Goal: Information Seeking & Learning: Learn about a topic

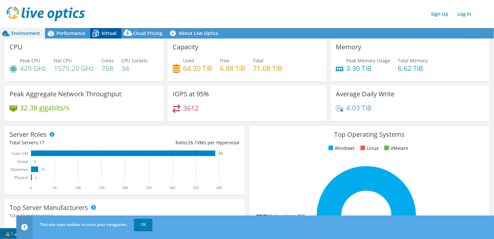
click at [101, 33] on span "Virtual" at bounding box center [108, 33] width 15 height 6
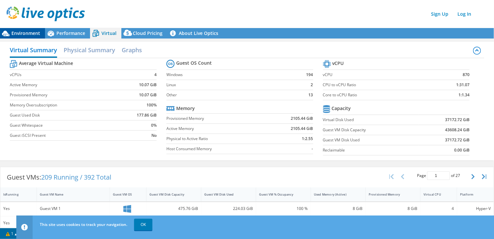
click at [22, 32] on span "Environment" at bounding box center [25, 33] width 29 height 6
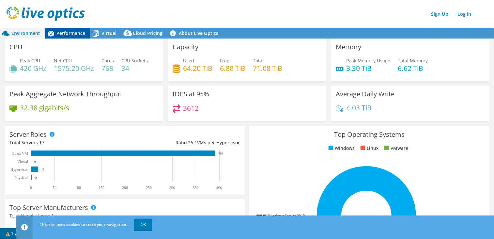
click at [59, 30] on span "Performance" at bounding box center [70, 33] width 29 height 6
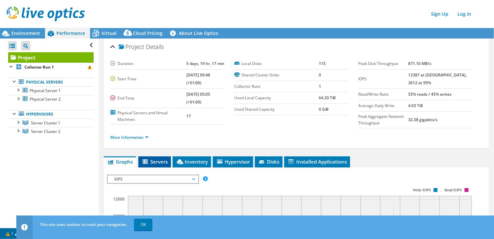
click at [150, 159] on span "Servers" at bounding box center [154, 161] width 26 height 7
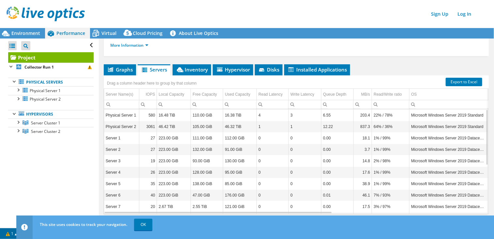
scroll to position [98, 0]
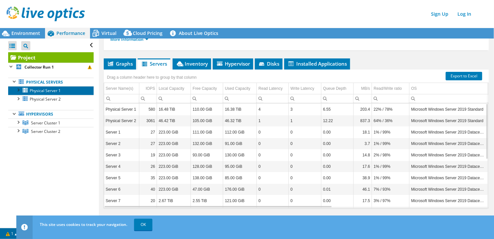
click at [44, 93] on span "Physical Server 1" at bounding box center [45, 91] width 31 height 6
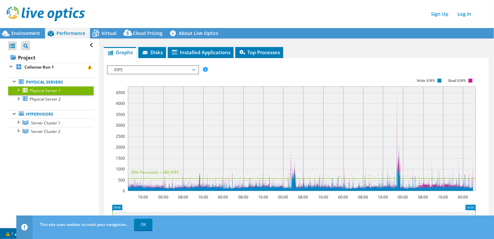
click at [19, 90] on div at bounding box center [18, 89] width 7 height 7
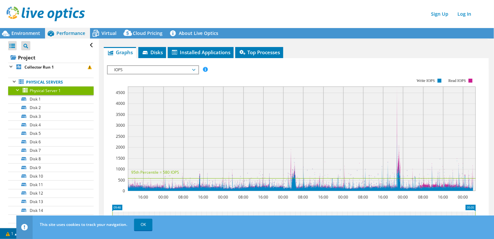
click at [21, 91] on div at bounding box center [18, 89] width 7 height 7
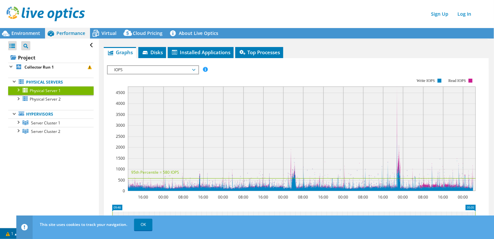
scroll to position [0, 0]
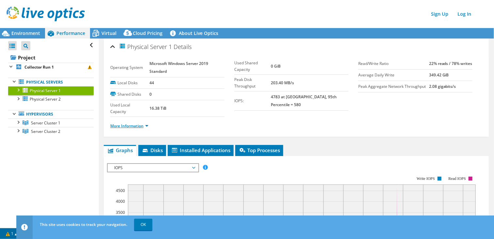
click at [137, 125] on link "More Information" at bounding box center [129, 126] width 38 height 6
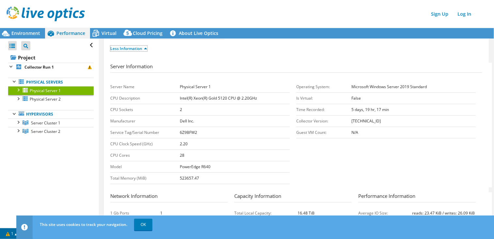
scroll to position [67, 0]
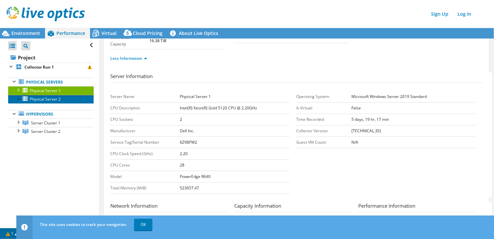
click at [35, 97] on span "Physical Server 2" at bounding box center [45, 99] width 31 height 6
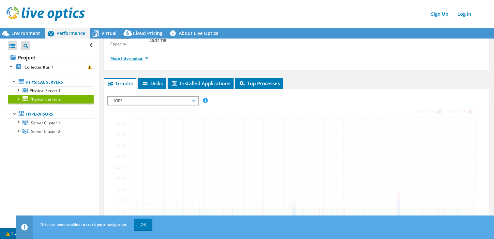
click at [135, 56] on link "More Information" at bounding box center [129, 58] width 38 height 6
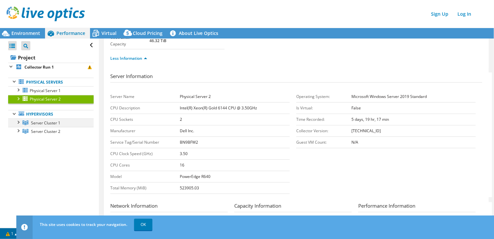
click at [20, 120] on div at bounding box center [18, 121] width 7 height 7
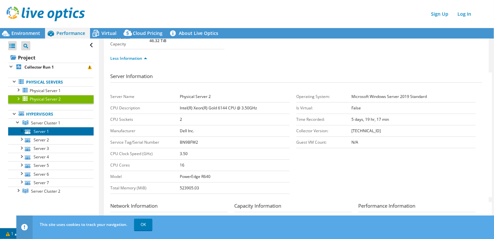
click at [37, 131] on link "Server 1" at bounding box center [50, 131] width 85 height 8
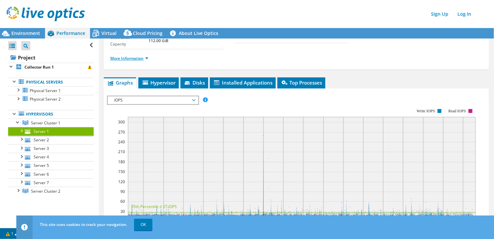
click at [144, 57] on link "More Information" at bounding box center [129, 58] width 38 height 6
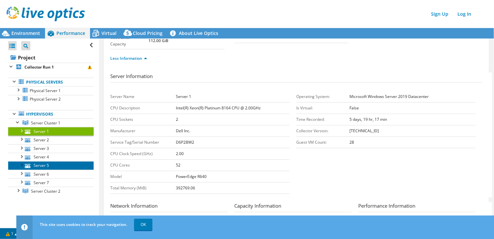
click at [71, 161] on link "Server 5" at bounding box center [50, 165] width 85 height 8
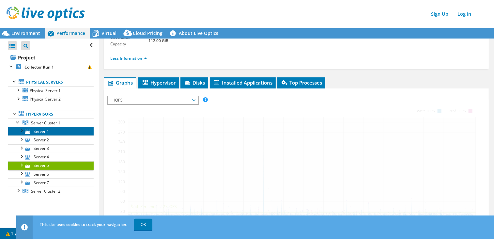
click at [48, 132] on link "Server 1" at bounding box center [50, 131] width 85 height 8
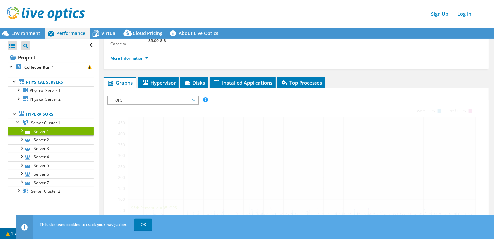
click at [34, 130] on link "Server 1" at bounding box center [50, 131] width 85 height 8
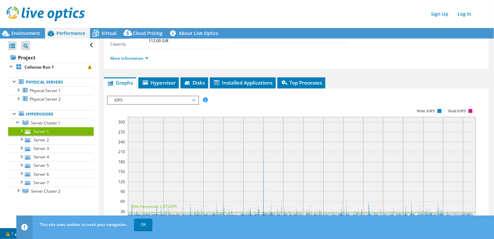
click at [188, 33] on td "0" at bounding box center [186, 26] width 76 height 11
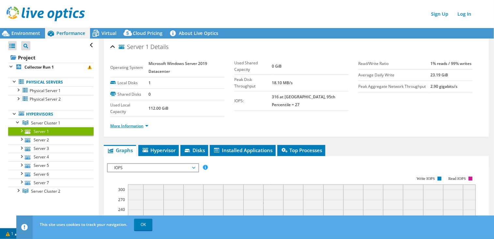
click at [135, 127] on link "More Information" at bounding box center [129, 126] width 38 height 6
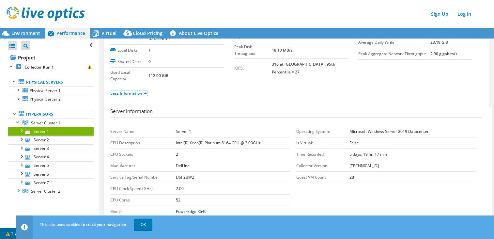
scroll to position [65, 0]
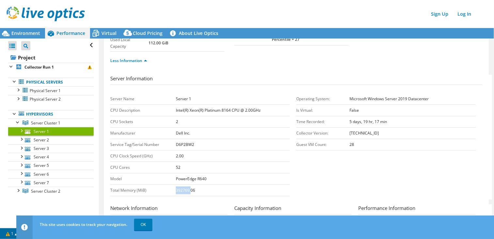
drag, startPoint x: 188, startPoint y: 189, endPoint x: 174, endPoint y: 189, distance: 14.7
click at [174, 189] on tr "Total Memory (MiB) 392769.06" at bounding box center [199, 190] width 179 height 11
click at [44, 138] on link "Server 2" at bounding box center [50, 139] width 85 height 8
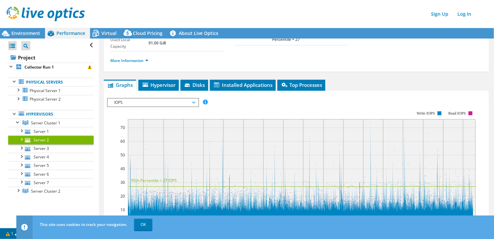
scroll to position [0, 0]
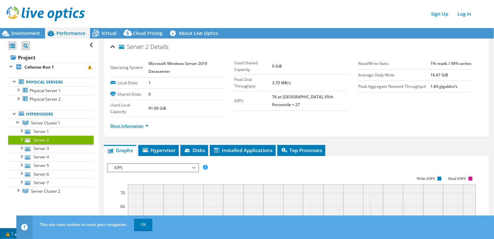
click at [139, 125] on link "More Information" at bounding box center [129, 126] width 38 height 6
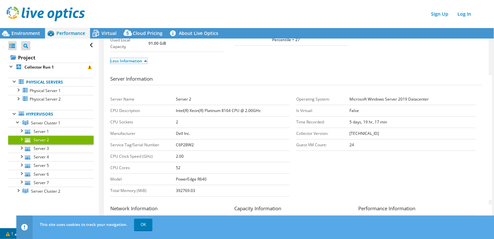
scroll to position [65, 0]
drag, startPoint x: 187, startPoint y: 189, endPoint x: 175, endPoint y: 189, distance: 12.1
click at [176, 189] on b "392769.03" at bounding box center [185, 190] width 19 height 6
copy b "392769"
click at [41, 148] on link "Server 3" at bounding box center [50, 148] width 85 height 8
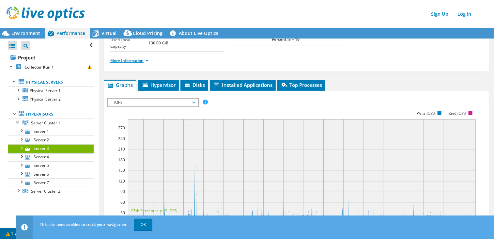
click at [131, 60] on link "More Information" at bounding box center [129, 61] width 38 height 6
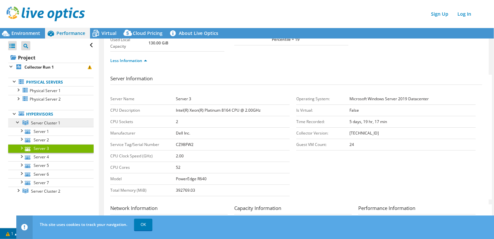
click at [50, 124] on span "Server Cluster 1" at bounding box center [45, 123] width 29 height 6
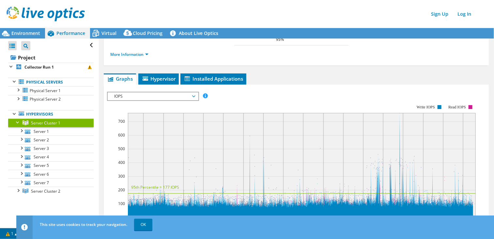
scroll to position [0, 0]
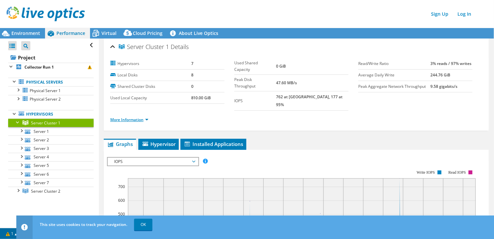
click at [136, 117] on link "More Information" at bounding box center [129, 120] width 38 height 6
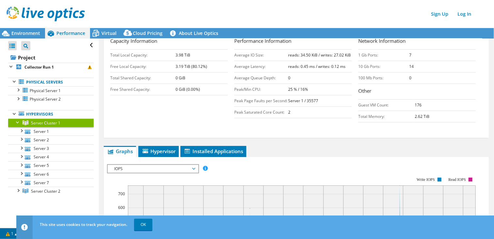
scroll to position [130, 0]
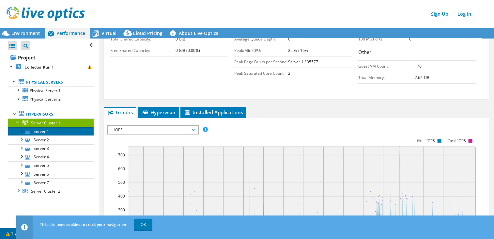
click at [44, 130] on link "Server 1" at bounding box center [50, 131] width 85 height 8
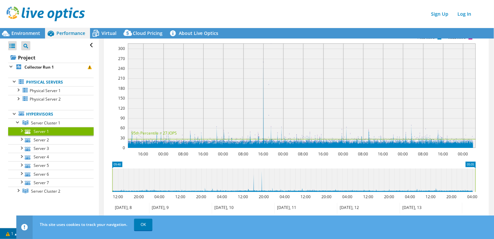
scroll to position [0, 0]
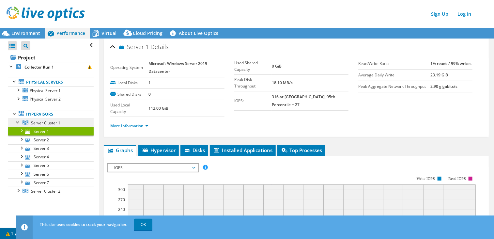
click at [42, 121] on span "Server Cluster 1" at bounding box center [45, 123] width 29 height 6
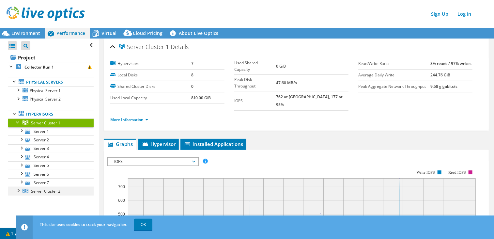
click at [17, 190] on div at bounding box center [18, 189] width 7 height 7
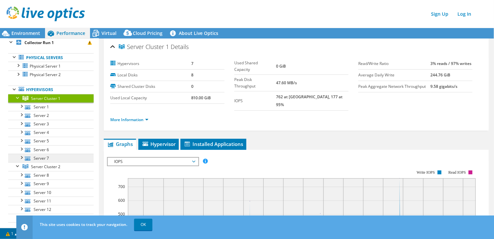
scroll to position [49, 0]
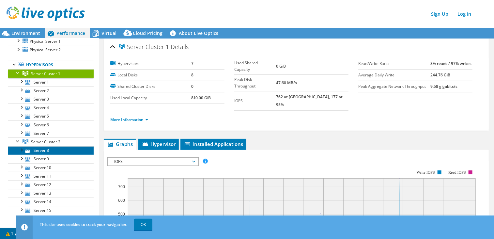
click at [35, 149] on link "Server 8" at bounding box center [50, 150] width 85 height 8
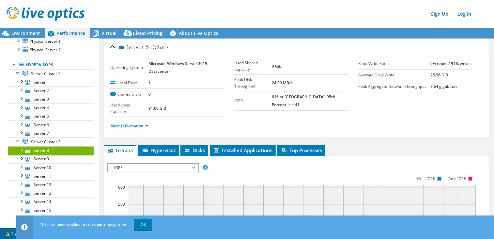
click at [125, 126] on link "More Information" at bounding box center [129, 126] width 38 height 6
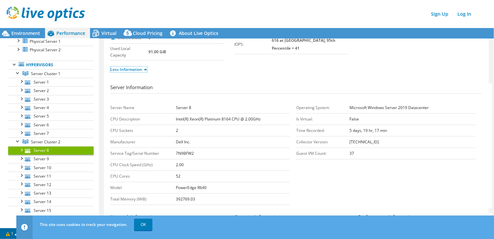
scroll to position [65, 0]
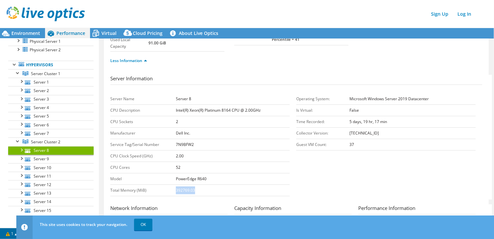
drag, startPoint x: 196, startPoint y: 189, endPoint x: 172, endPoint y: 189, distance: 24.1
click at [172, 189] on tr "Total Memory (MiB) 392769.03" at bounding box center [199, 190] width 179 height 11
click at [54, 142] on span "Server Cluster 2" at bounding box center [45, 142] width 29 height 6
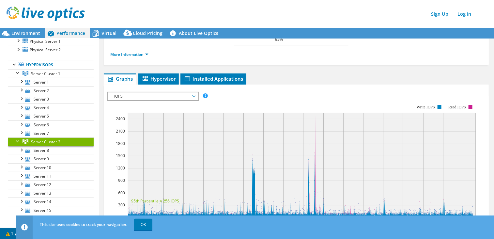
scroll to position [0, 0]
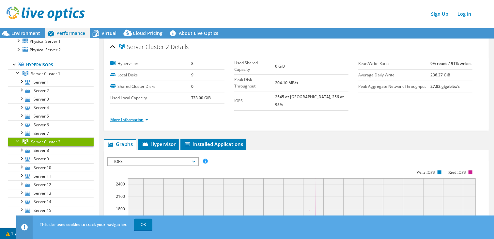
click at [139, 117] on link "More Information" at bounding box center [129, 120] width 38 height 6
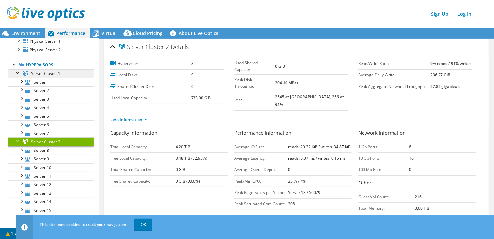
click at [48, 71] on span "Server Cluster 1" at bounding box center [45, 74] width 29 height 6
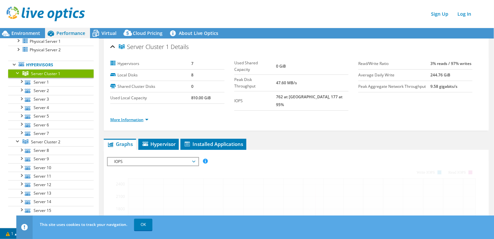
click at [132, 117] on link "More Information" at bounding box center [129, 120] width 38 height 6
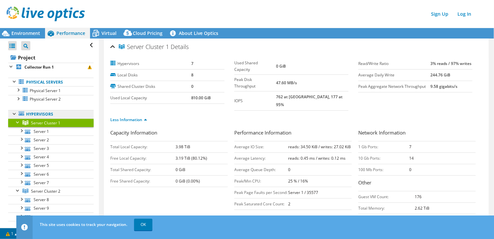
click at [43, 116] on link "Hypervisors" at bounding box center [50, 114] width 85 height 8
click at [49, 191] on span "Server Cluster 2" at bounding box center [45, 191] width 29 height 6
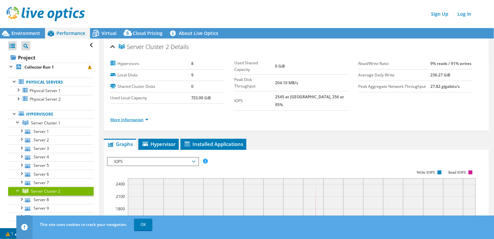
click at [137, 117] on link "More Information" at bounding box center [129, 120] width 38 height 6
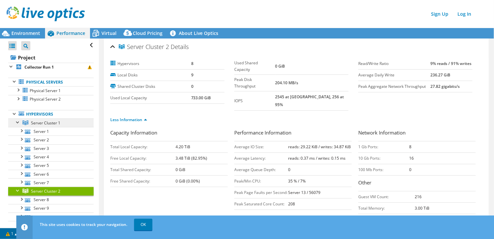
click at [54, 122] on span "Server Cluster 1" at bounding box center [45, 123] width 29 height 6
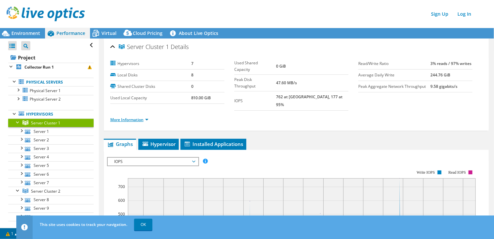
click at [137, 117] on link "More Information" at bounding box center [129, 120] width 38 height 6
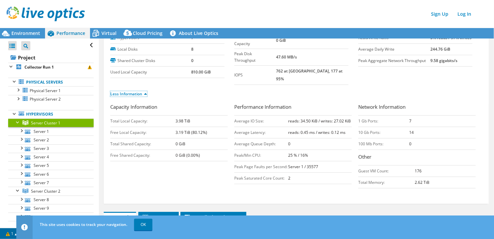
scroll to position [33, 0]
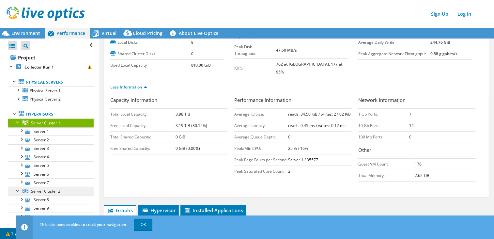
click at [43, 190] on span "Server Cluster 2" at bounding box center [45, 191] width 29 height 6
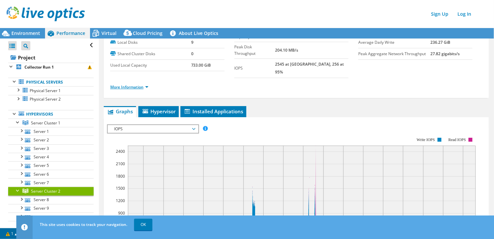
click at [134, 84] on link "More Information" at bounding box center [129, 87] width 38 height 6
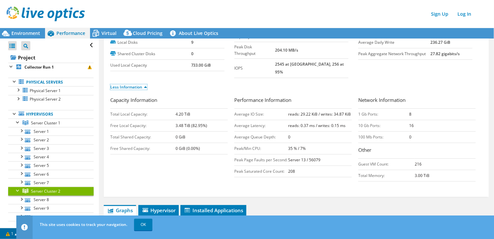
scroll to position [0, 0]
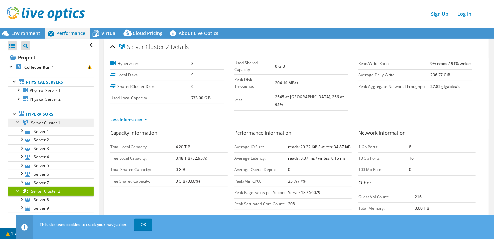
click at [49, 121] on span "Server Cluster 1" at bounding box center [45, 123] width 29 height 6
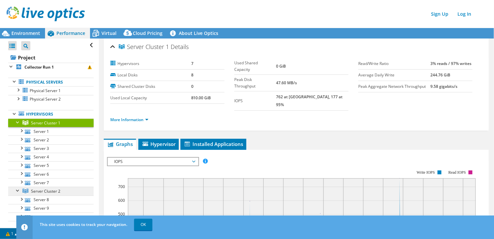
click at [48, 189] on span "Server Cluster 2" at bounding box center [45, 191] width 29 height 6
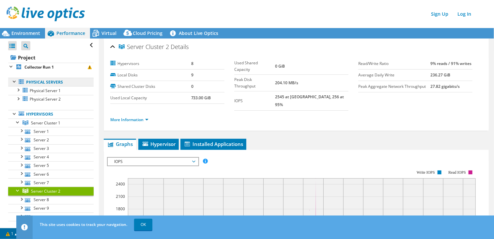
click at [44, 81] on link "Physical Servers" at bounding box center [50, 82] width 85 height 8
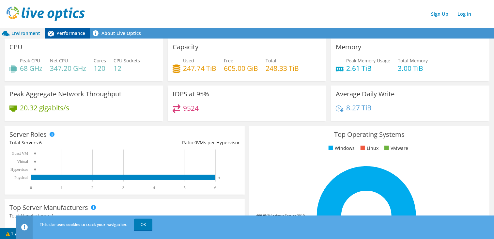
click at [63, 32] on span "Performance" at bounding box center [70, 33] width 29 height 6
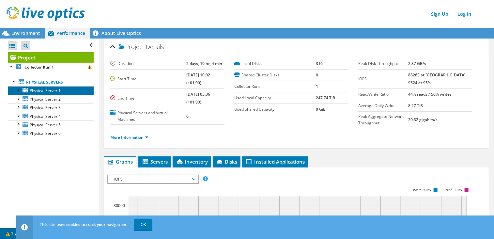
click at [39, 93] on span "Physical Server 1" at bounding box center [45, 91] width 31 height 6
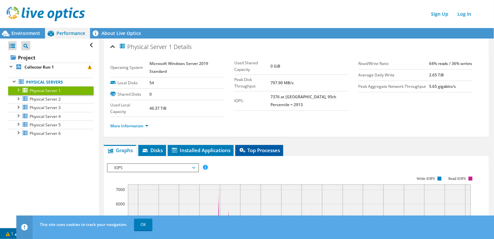
click at [264, 151] on span "Top Processes" at bounding box center [258, 150] width 41 height 7
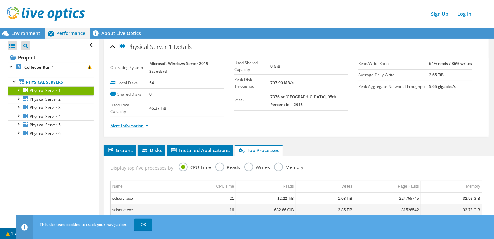
click at [130, 126] on link "More Information" at bounding box center [129, 126] width 38 height 6
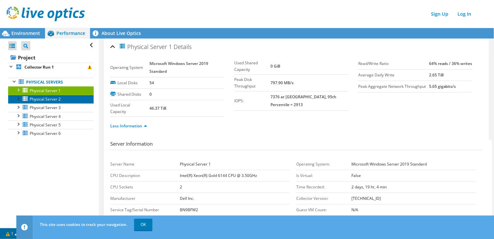
click at [59, 100] on span "Physical Server 2" at bounding box center [45, 99] width 31 height 6
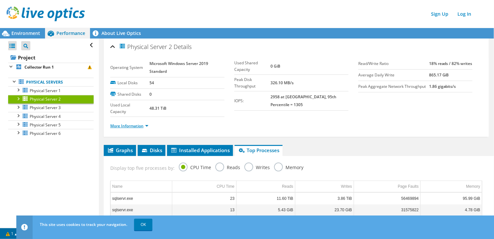
click at [143, 125] on link "More Information" at bounding box center [129, 126] width 38 height 6
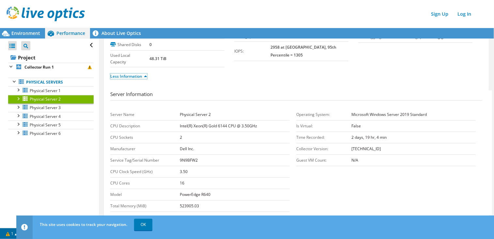
scroll to position [65, 0]
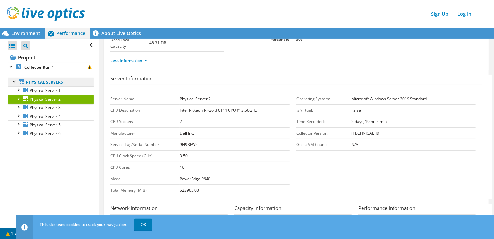
click at [38, 81] on link "Physical Servers" at bounding box center [50, 82] width 85 height 8
click at [33, 84] on link "Physical Servers" at bounding box center [50, 82] width 85 height 8
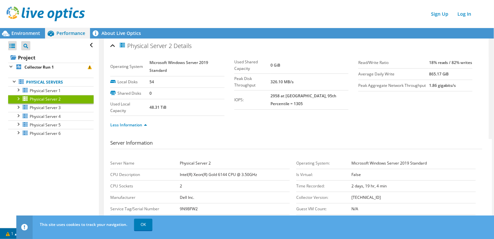
scroll to position [0, 0]
click at [43, 82] on link "Physical Servers" at bounding box center [50, 82] width 85 height 8
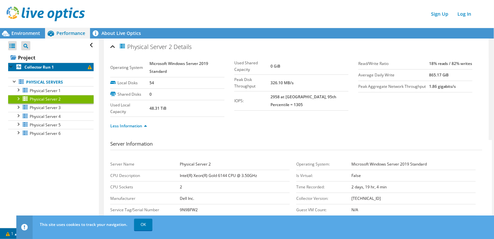
click at [29, 65] on b "Collector Run 1" at bounding box center [38, 67] width 29 height 6
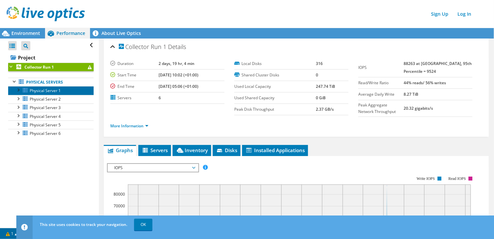
click at [52, 88] on span "Physical Server 1" at bounding box center [45, 91] width 31 height 6
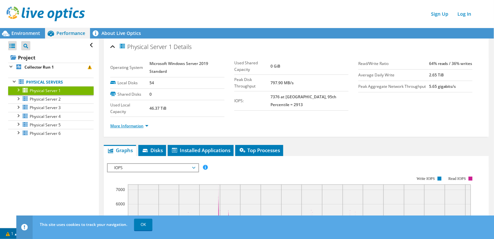
click at [118, 126] on link "More Information" at bounding box center [129, 126] width 38 height 6
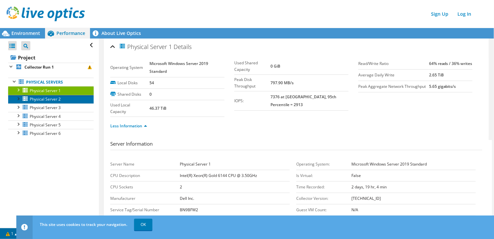
click at [38, 102] on link "Physical Server 2" at bounding box center [50, 99] width 85 height 8
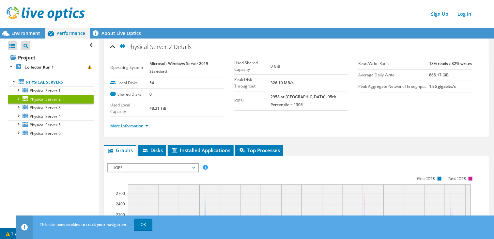
click at [136, 125] on link "More Information" at bounding box center [129, 126] width 38 height 6
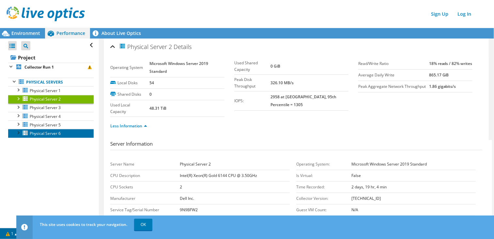
click at [54, 133] on span "Physical Server 6" at bounding box center [45, 133] width 31 height 6
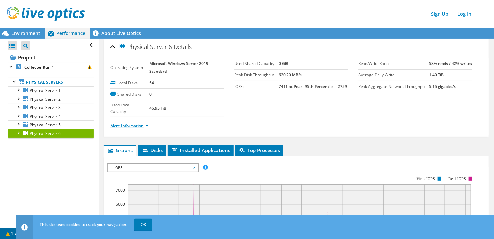
click at [128, 126] on link "More Information" at bounding box center [129, 126] width 38 height 6
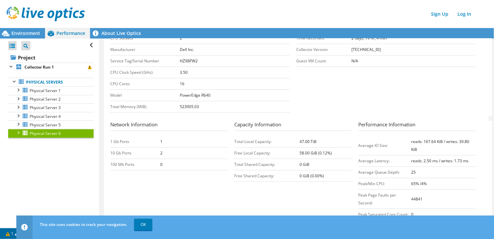
scroll to position [163, 0]
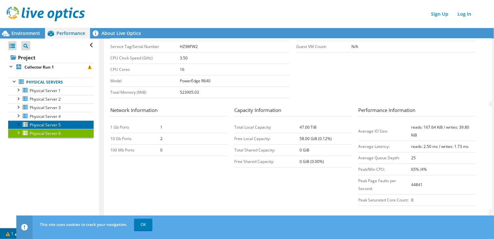
click at [54, 123] on span "Physical Server 5" at bounding box center [45, 125] width 31 height 6
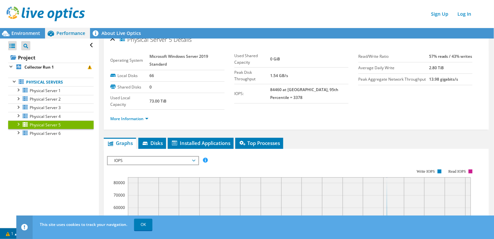
scroll to position [0, 0]
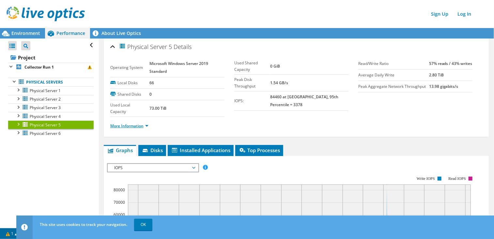
click at [128, 125] on link "More Information" at bounding box center [129, 126] width 38 height 6
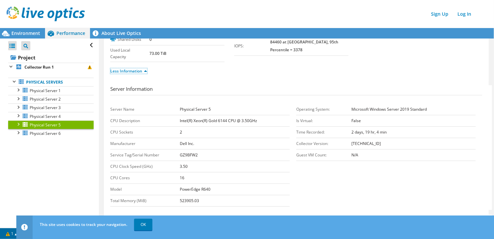
scroll to position [65, 0]
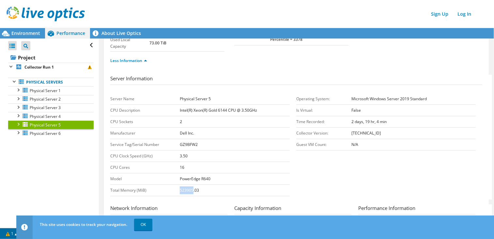
drag, startPoint x: 191, startPoint y: 189, endPoint x: 178, endPoint y: 191, distance: 13.2
click at [180, 191] on b "523905.03" at bounding box center [189, 190] width 19 height 6
